Goal: Task Accomplishment & Management: Use online tool/utility

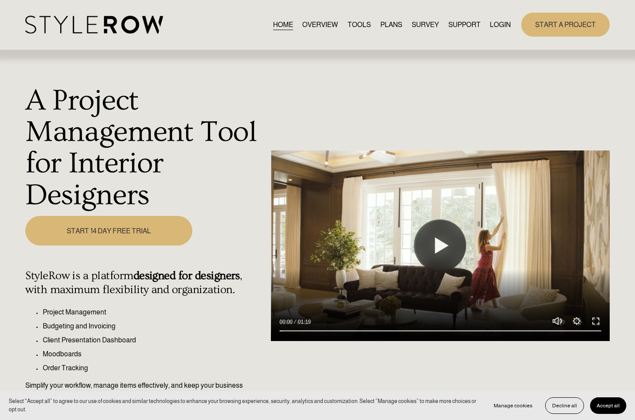
click at [499, 24] on link "LOGIN" at bounding box center [500, 25] width 21 height 12
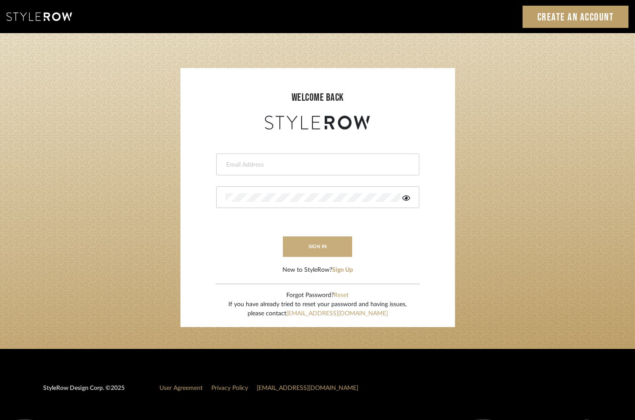
type input "tara@elementsinteriors.net"
drag, startPoint x: 314, startPoint y: 249, endPoint x: 329, endPoint y: 247, distance: 14.9
click at [314, 249] on button "sign in" at bounding box center [318, 246] width 70 height 20
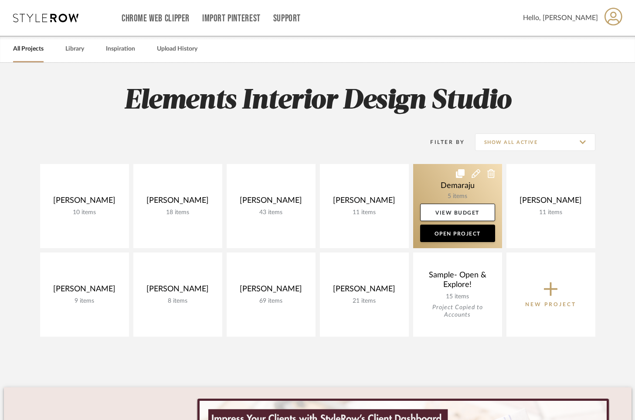
click at [432, 183] on link at bounding box center [457, 206] width 89 height 84
click at [432, 183] on div "Chrome Web Clipper Import Pinterest Support All Projects Library Inspiration Up…" at bounding box center [317, 309] width 635 height 618
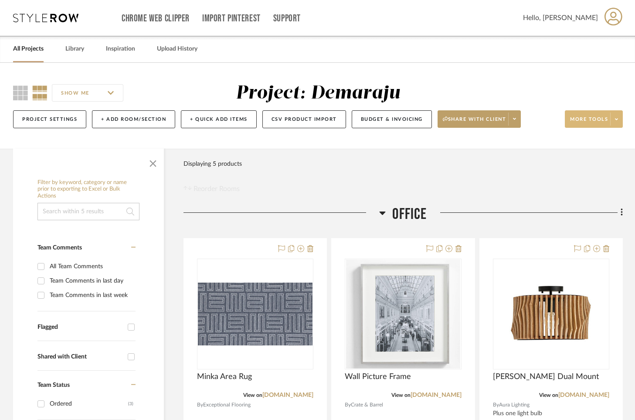
click at [618, 122] on span at bounding box center [616, 118] width 12 height 13
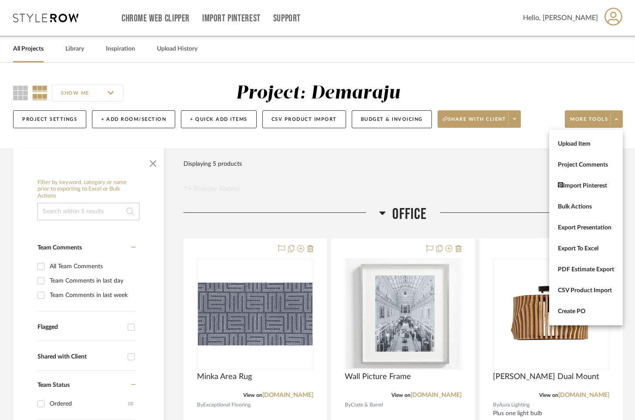
drag, startPoint x: 579, startPoint y: 251, endPoint x: 583, endPoint y: 241, distance: 10.8
click at [579, 252] on span "Export To Excel" at bounding box center [586, 248] width 56 height 7
